Goal: Task Accomplishment & Management: Use online tool/utility

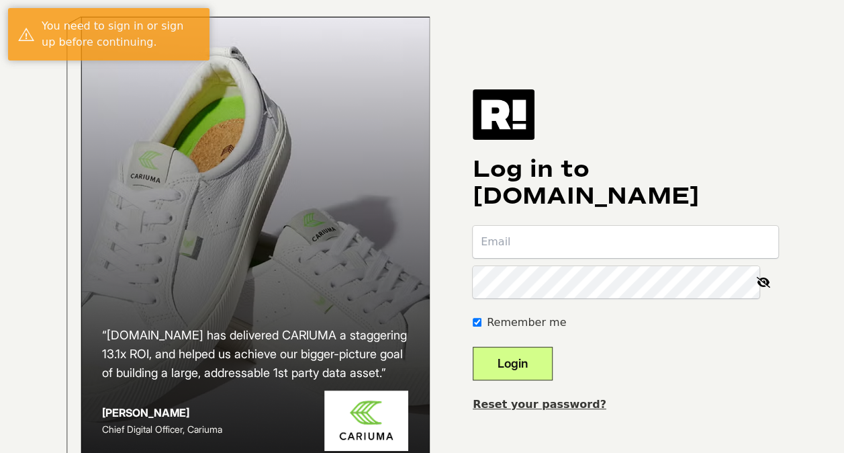
click at [535, 257] on input "email" at bounding box center [626, 242] width 306 height 32
type input "[EMAIL_ADDRESS][PERSON_NAME][DOMAIN_NAME]"
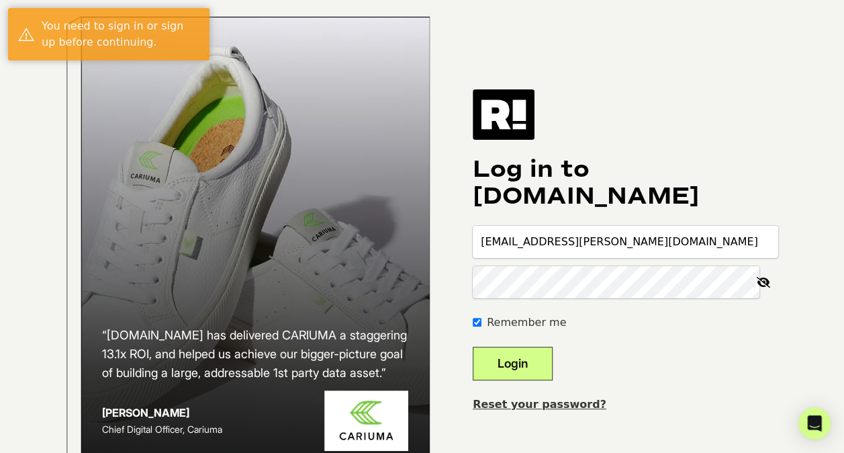
click at [550, 380] on button "Login" at bounding box center [513, 364] width 80 height 34
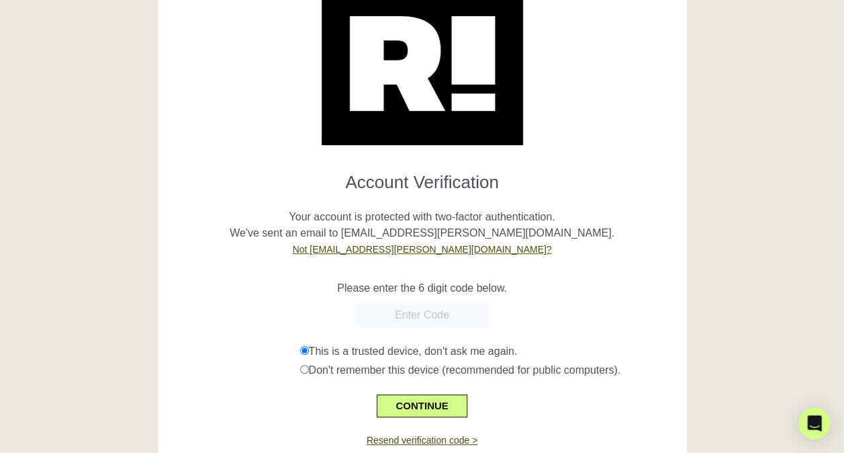
scroll to position [45, 0]
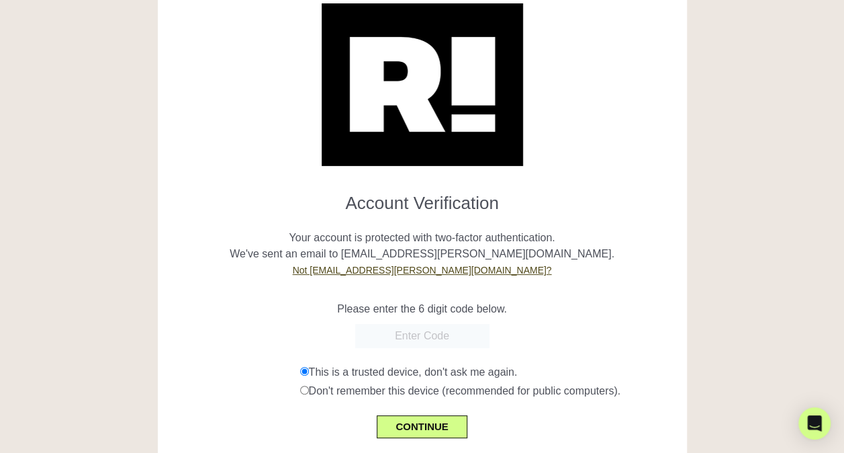
click at [424, 341] on input "text" at bounding box center [422, 336] width 134 height 24
paste input "432739"
type input "432739"
click at [433, 426] on button "CONTINUE" at bounding box center [422, 426] width 90 height 23
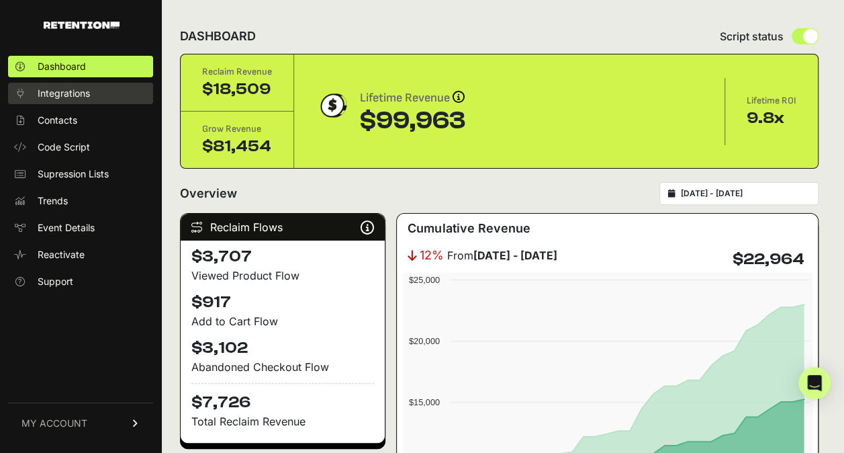
click at [83, 97] on span "Integrations" at bounding box center [64, 93] width 52 height 13
